Goal: Task Accomplishment & Management: Complete application form

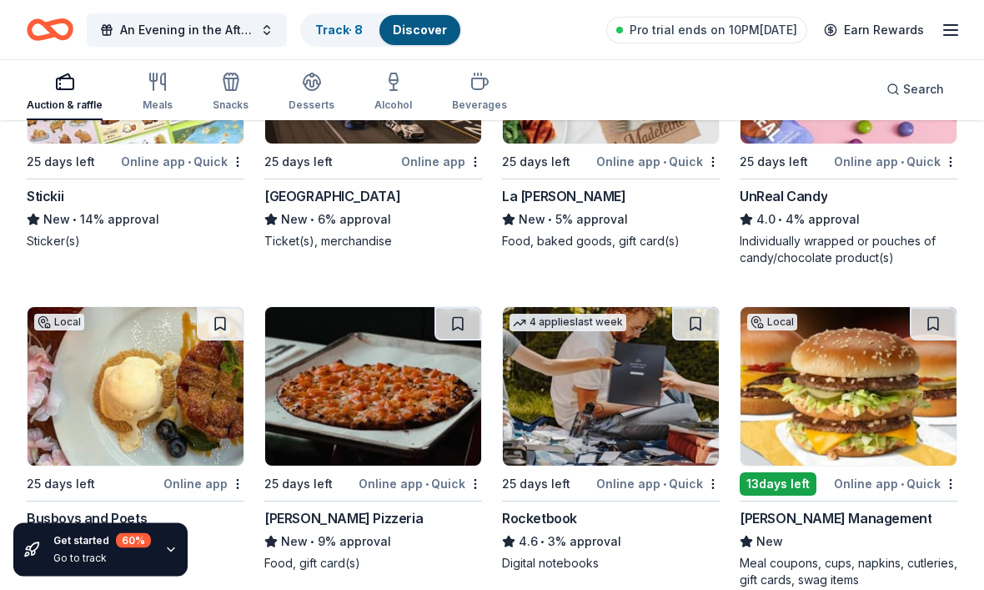
scroll to position [6371, 0]
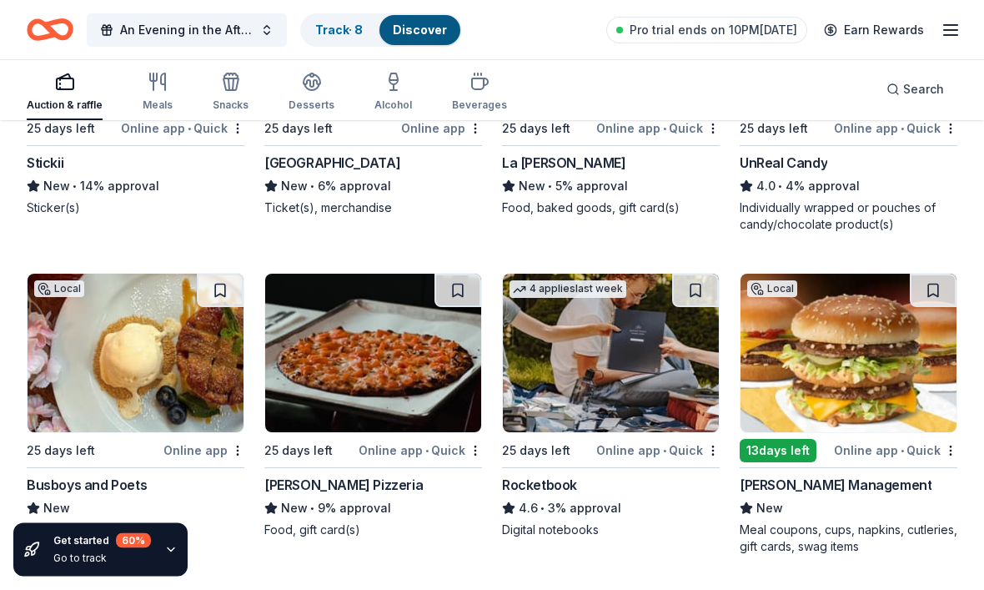
click at [133, 388] on img at bounding box center [136, 353] width 216 height 158
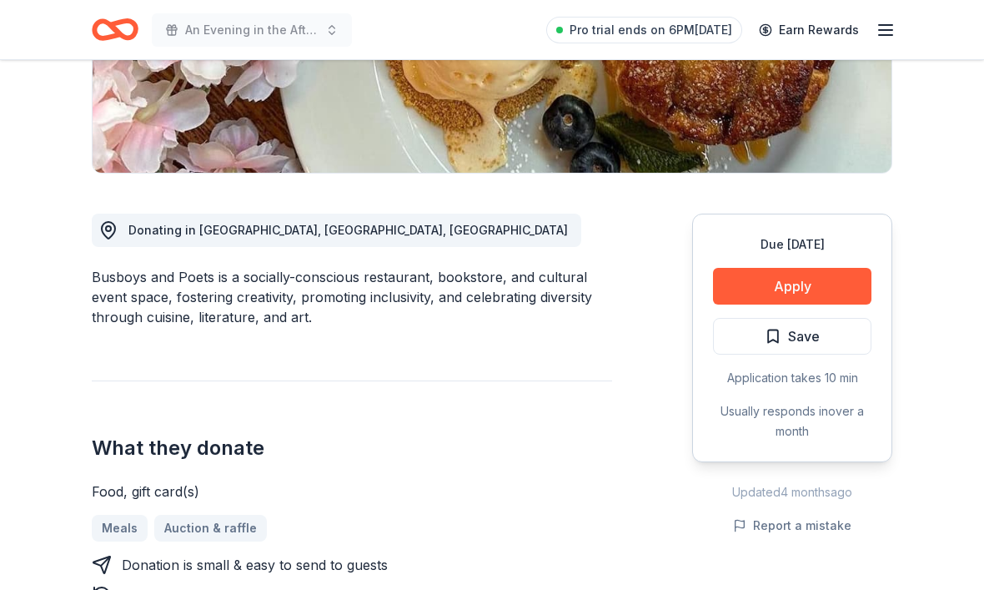
scroll to position [346, 0]
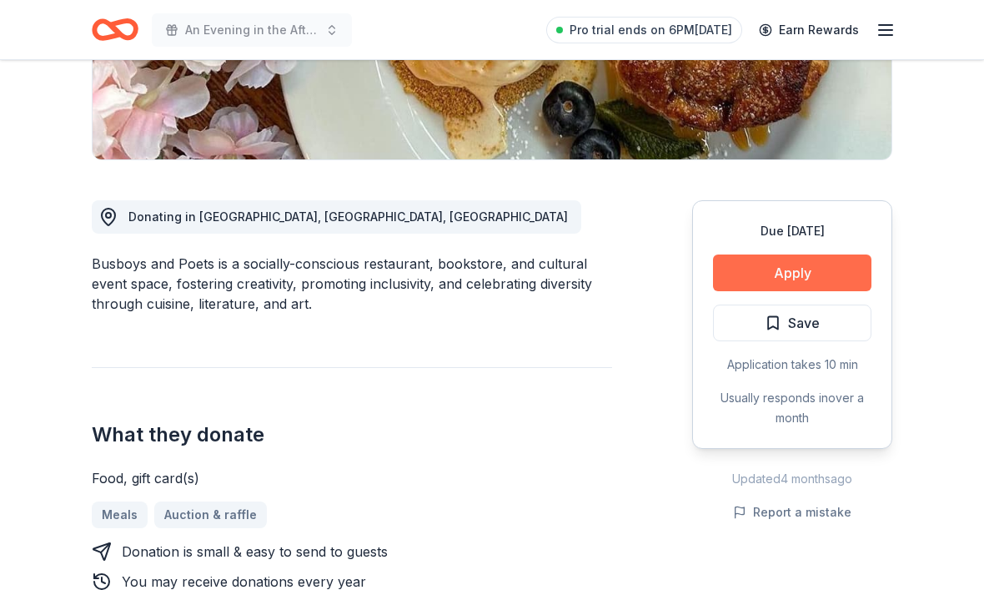
click at [790, 279] on button "Apply" at bounding box center [792, 273] width 158 height 37
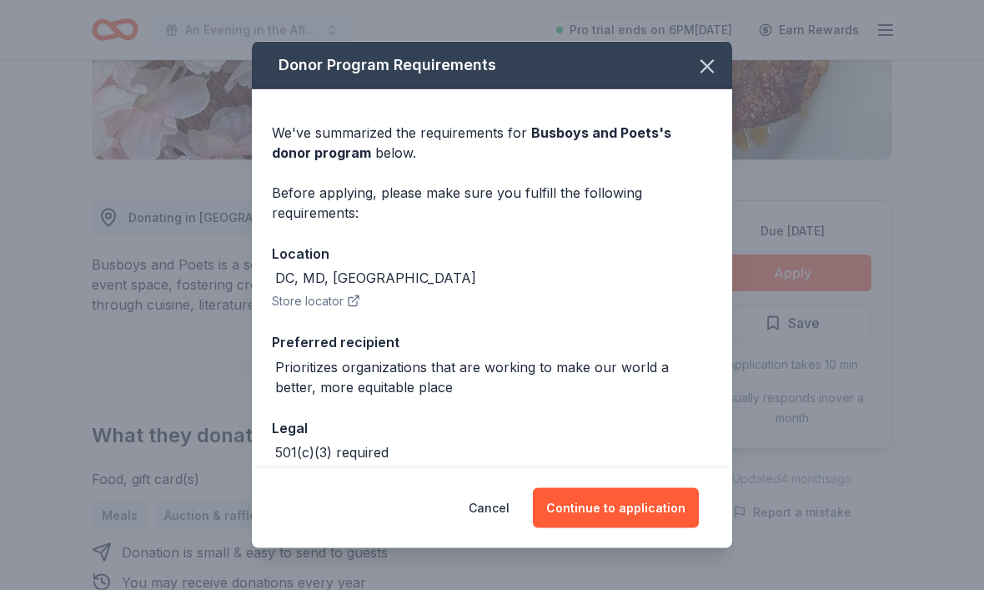
scroll to position [347, 0]
click at [622, 528] on button "Continue to application" at bounding box center [616, 508] width 166 height 40
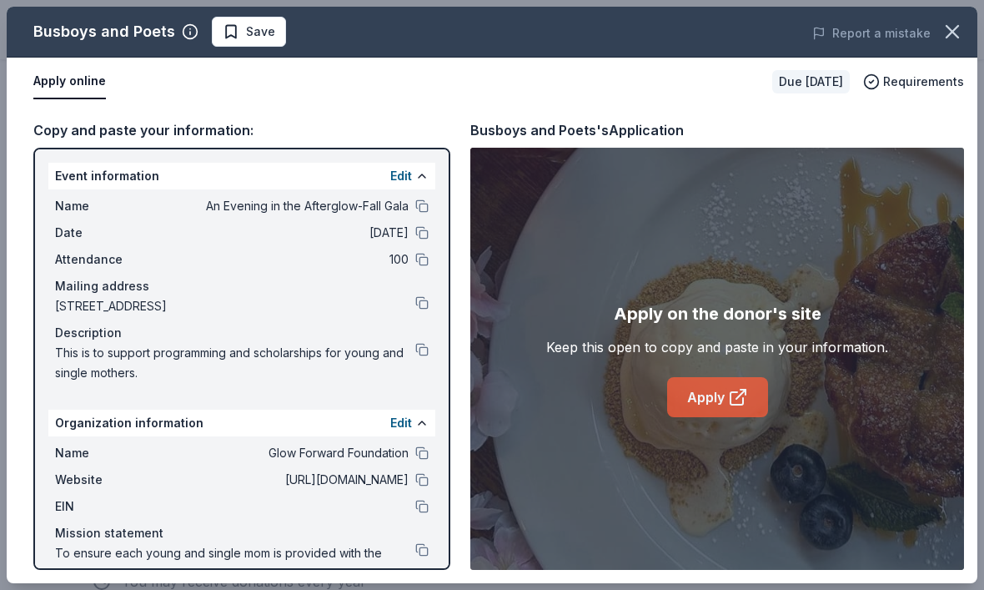
click at [725, 417] on link "Apply" at bounding box center [717, 397] width 101 height 40
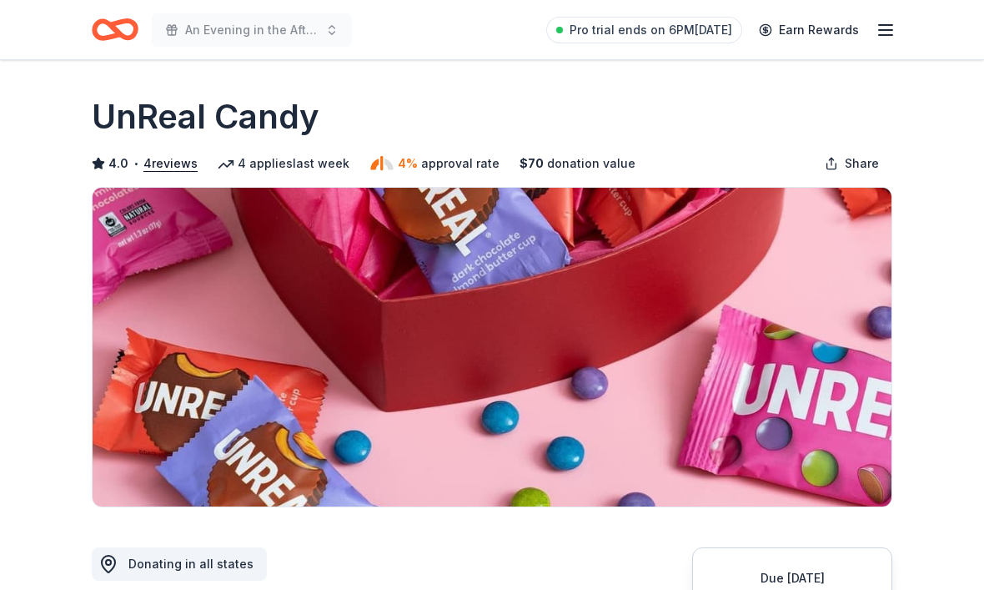
scroll to position [633, 0]
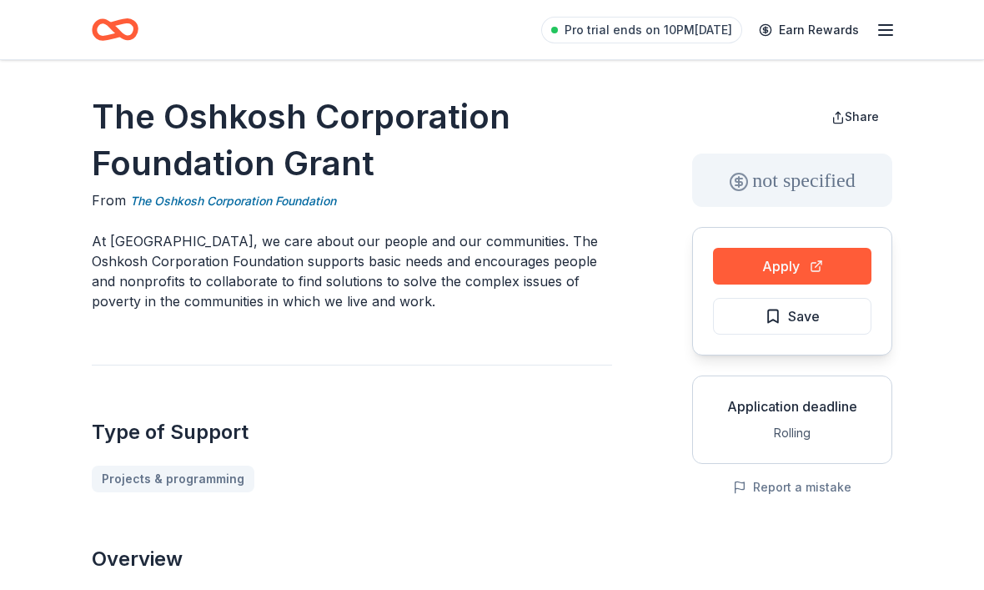
scroll to position [95, 0]
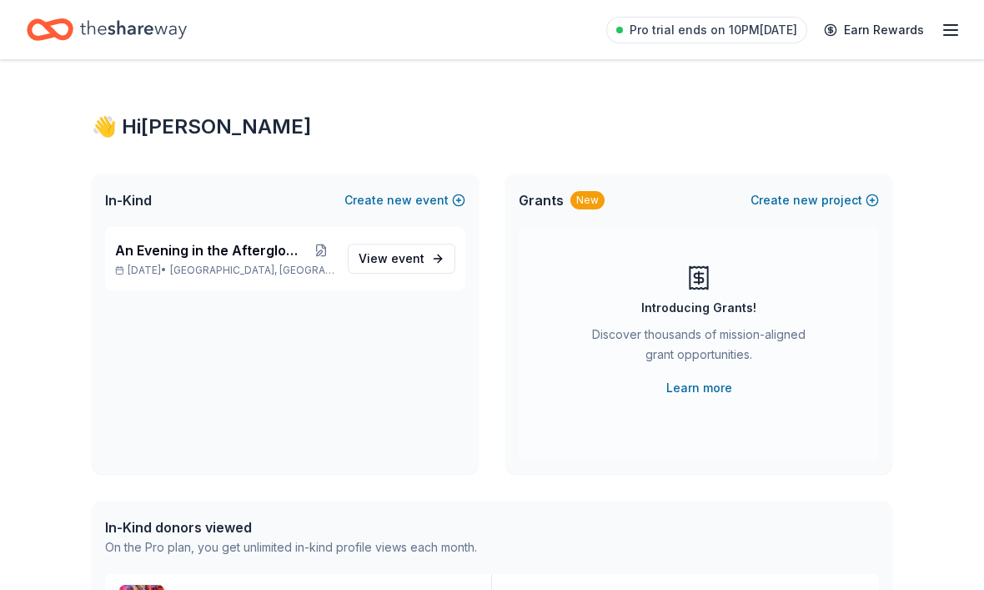
scroll to position [95, 0]
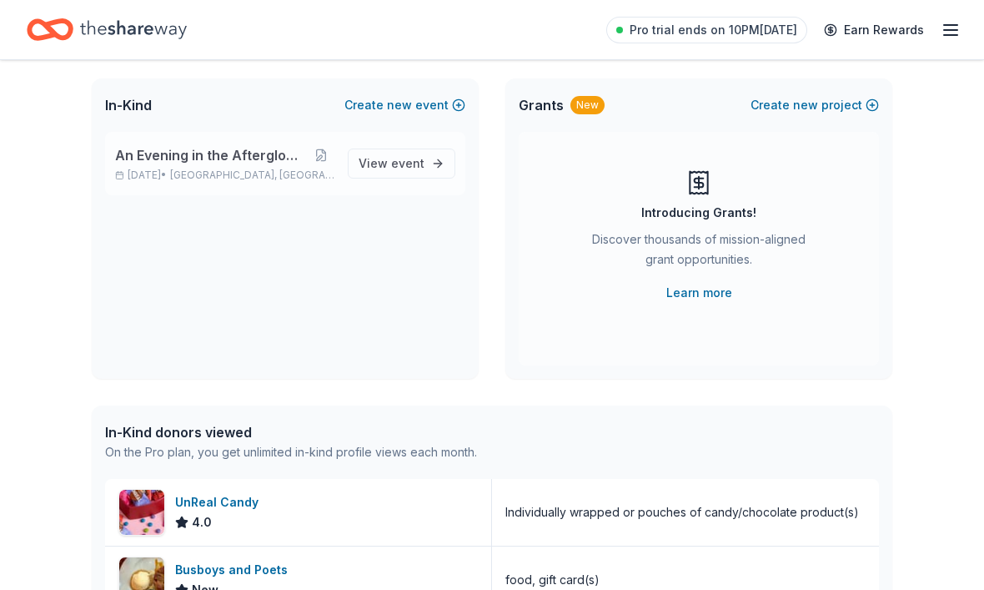
click at [255, 168] on span "Baltimore, MD" at bounding box center [252, 174] width 164 height 13
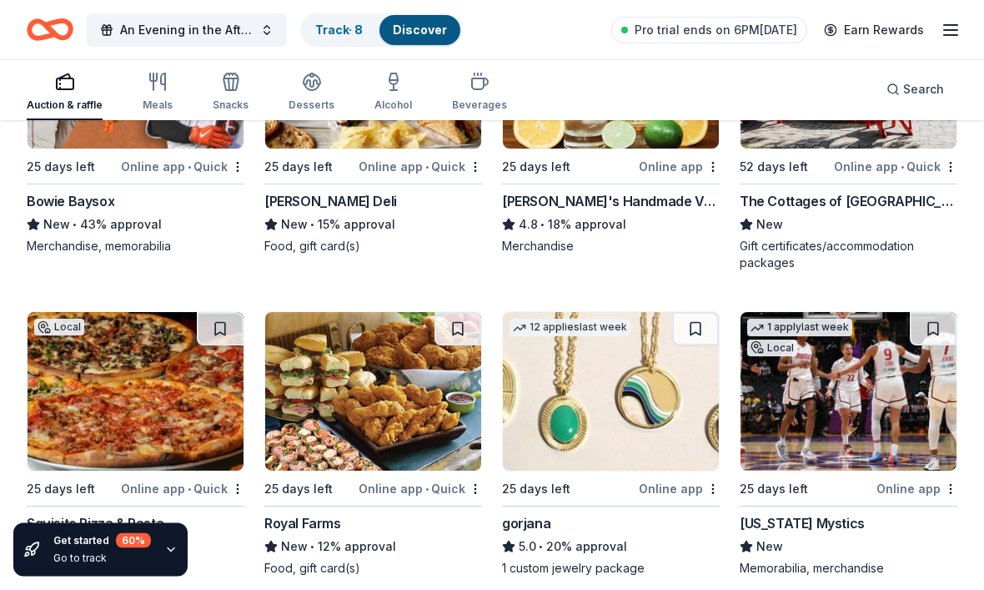
scroll to position [3520, 0]
click at [584, 397] on img at bounding box center [611, 391] width 216 height 158
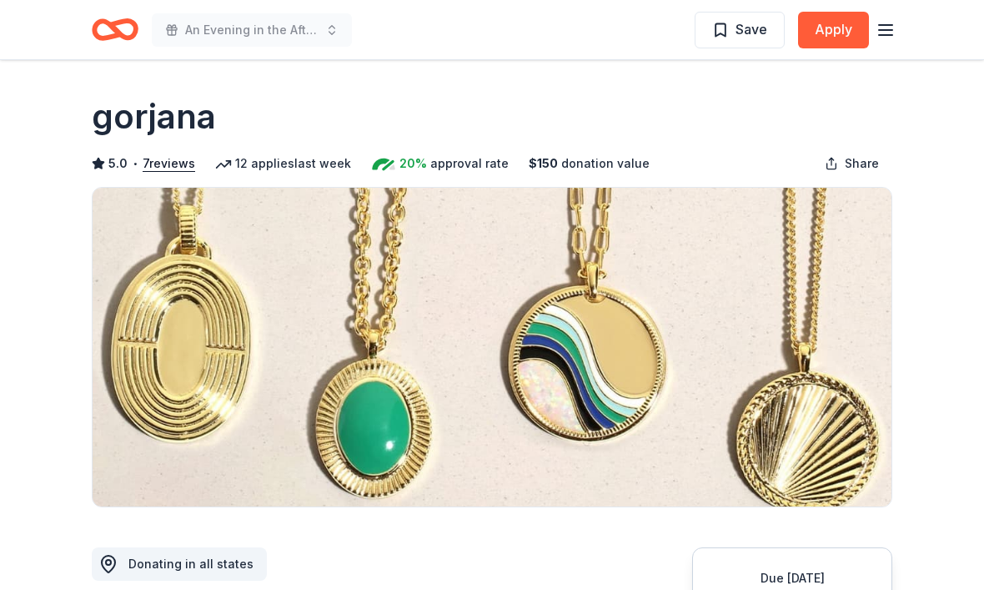
scroll to position [5, 0]
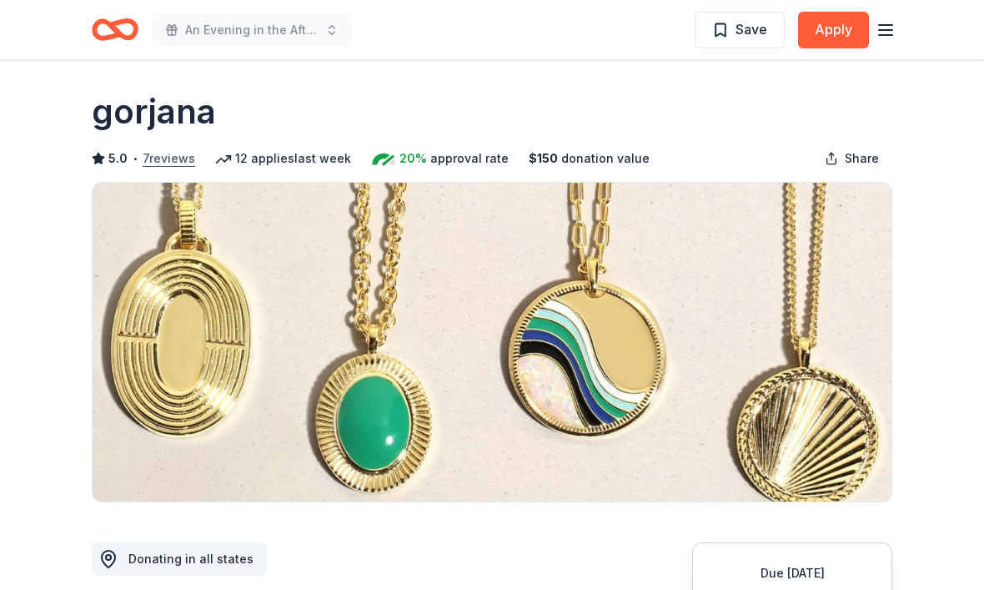
click at [169, 162] on button "7 reviews" at bounding box center [169, 158] width 53 height 20
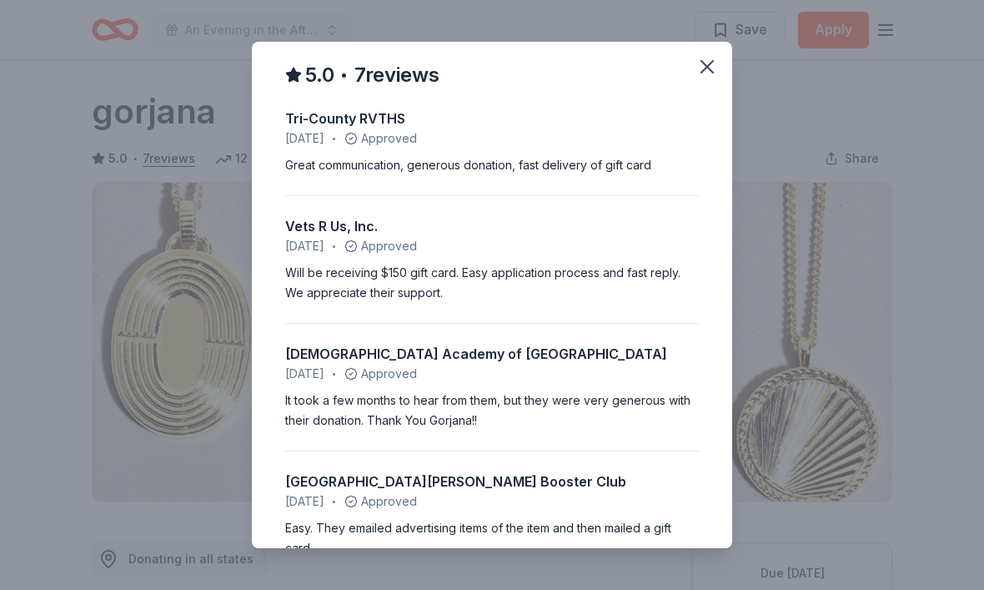
scroll to position [0, 0]
click at [713, 73] on icon "button" at bounding box center [706, 66] width 23 height 23
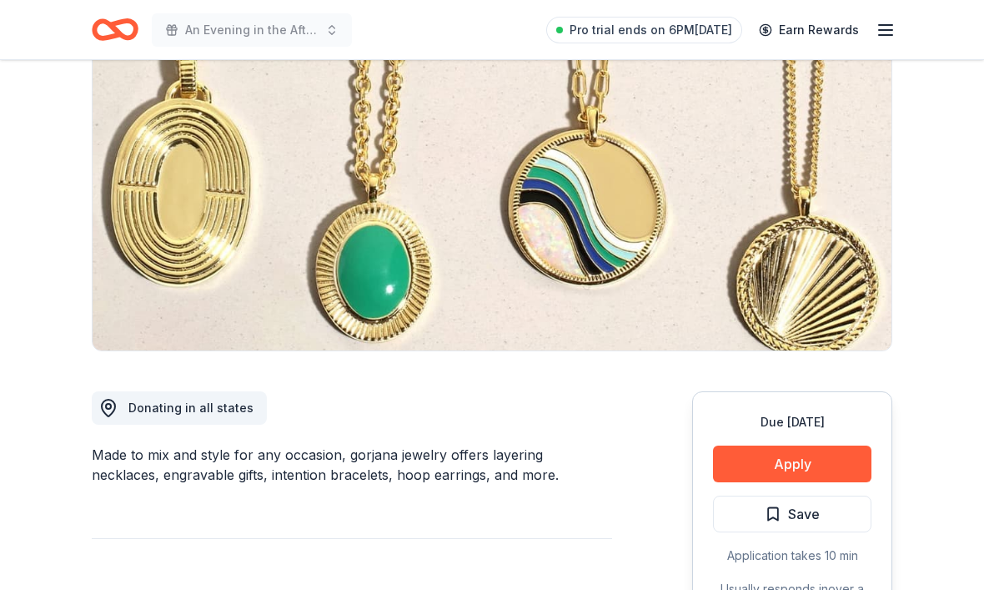
scroll to position [285, 0]
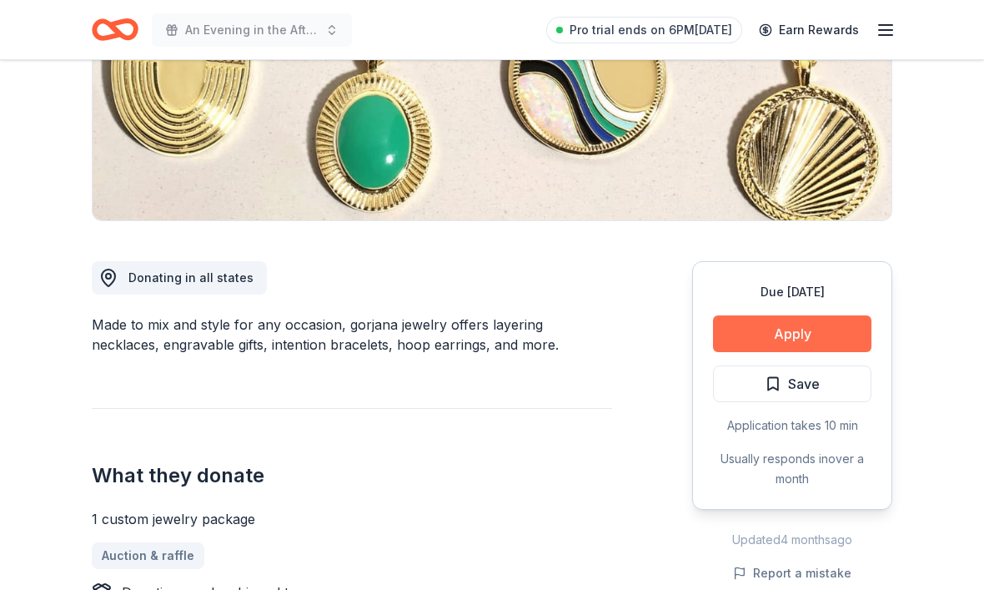
click at [796, 337] on button "Apply" at bounding box center [792, 334] width 158 height 37
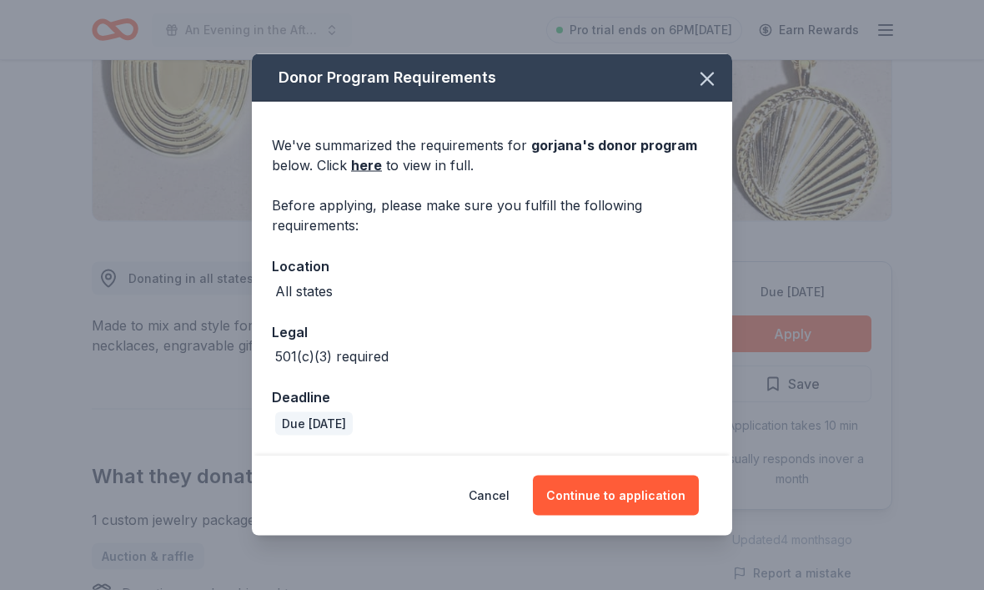
scroll to position [286, 0]
click at [605, 515] on button "Continue to application" at bounding box center [616, 495] width 166 height 40
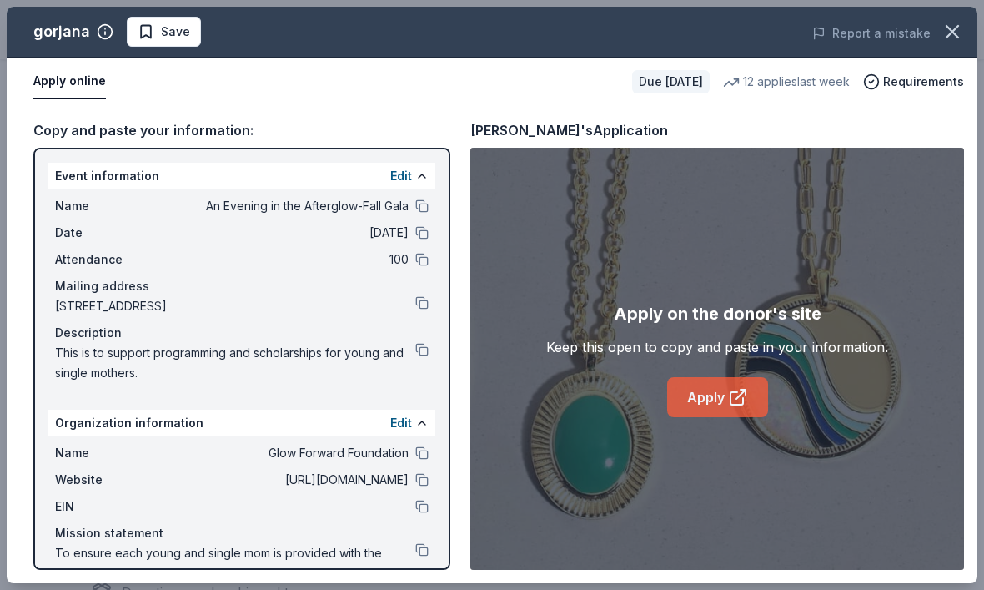
click at [721, 417] on link "Apply" at bounding box center [717, 397] width 101 height 40
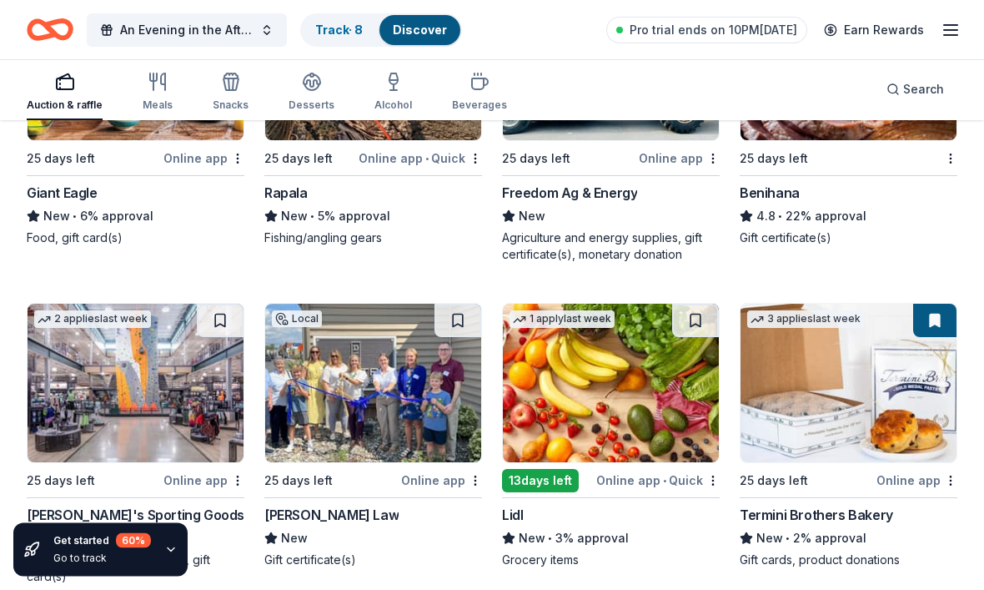
scroll to position [7002, 0]
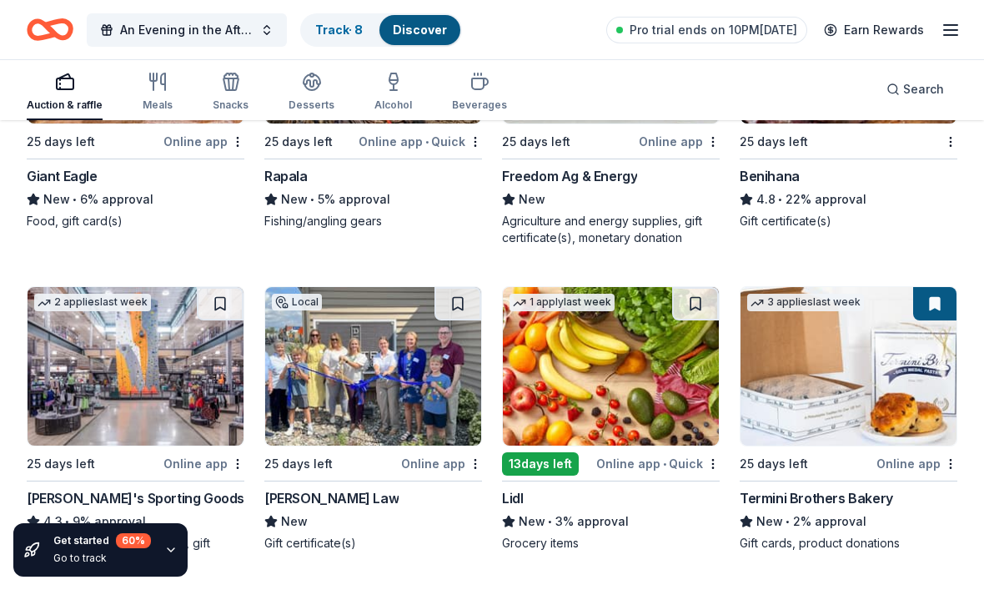
click at [388, 361] on img at bounding box center [373, 366] width 216 height 158
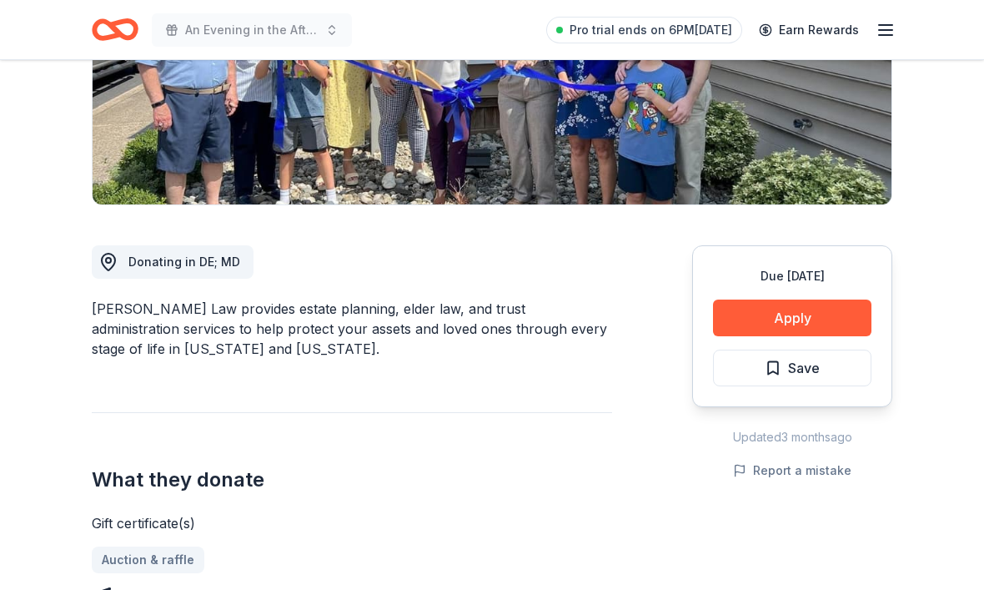
scroll to position [339, 0]
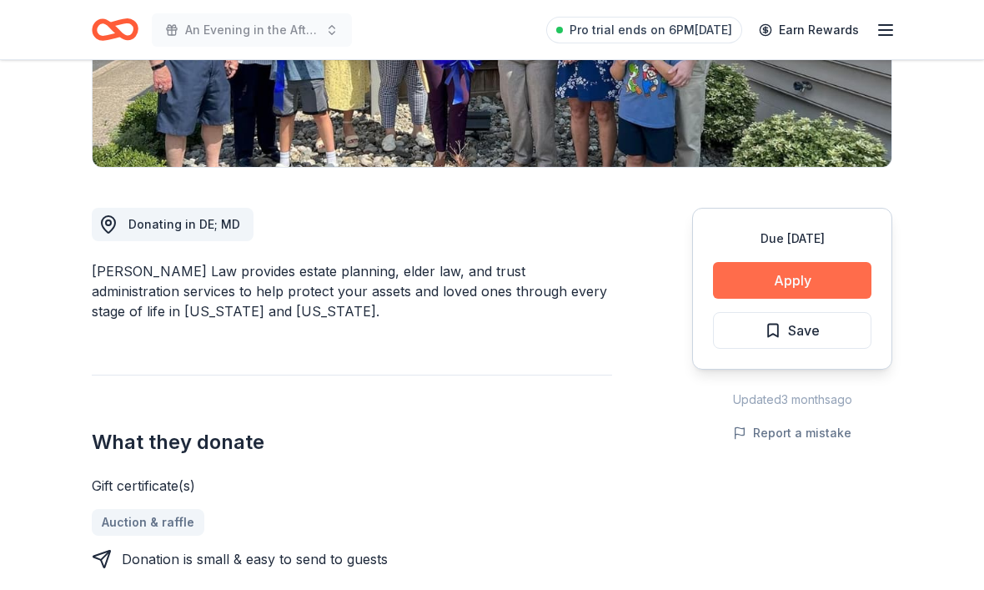
click at [780, 284] on button "Apply" at bounding box center [792, 280] width 158 height 37
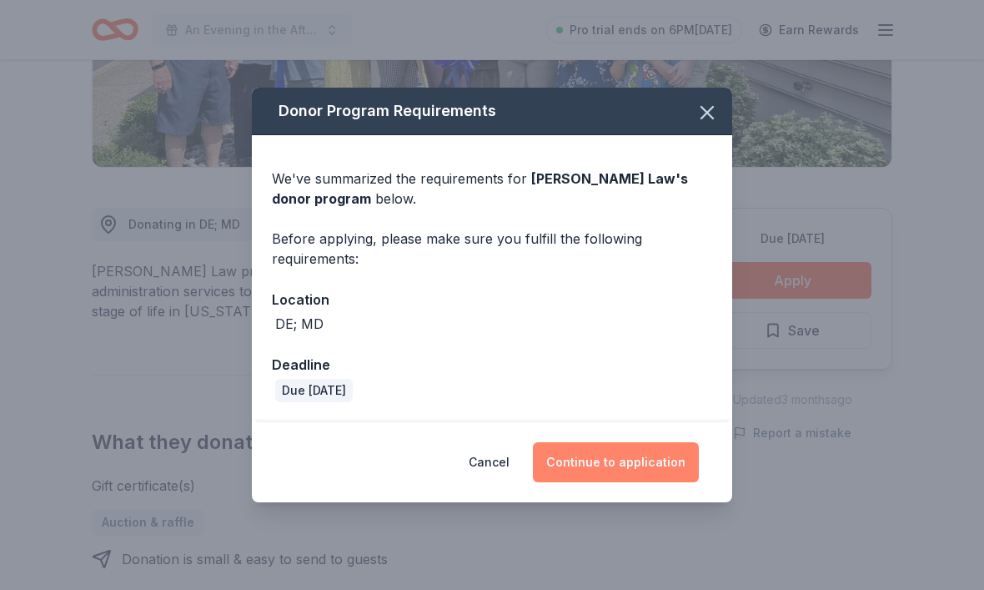
click at [585, 482] on button "Continue to application" at bounding box center [616, 462] width 166 height 40
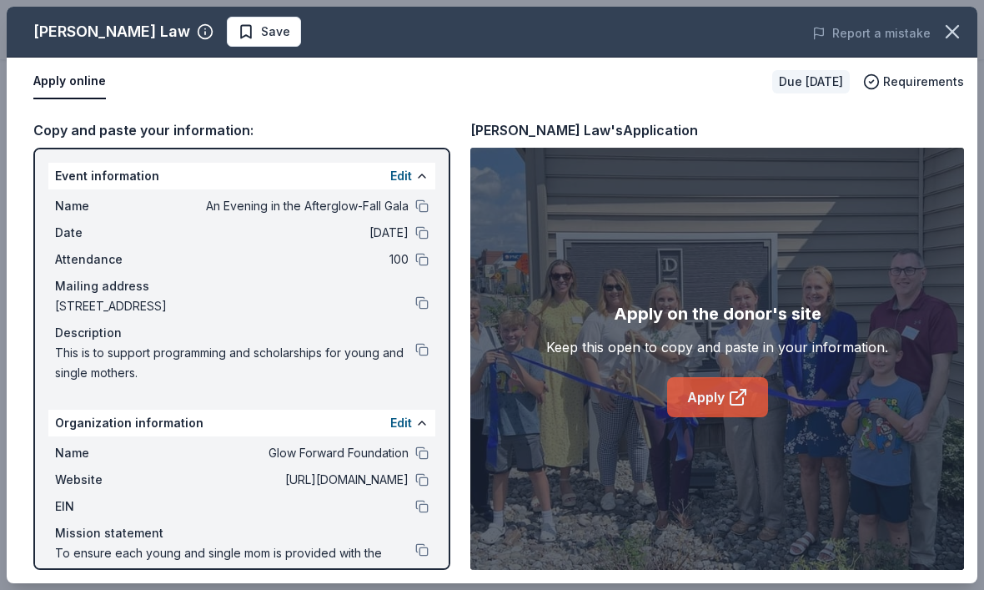
click at [690, 417] on link "Apply" at bounding box center [717, 397] width 101 height 40
